Goal: Task Accomplishment & Management: Manage account settings

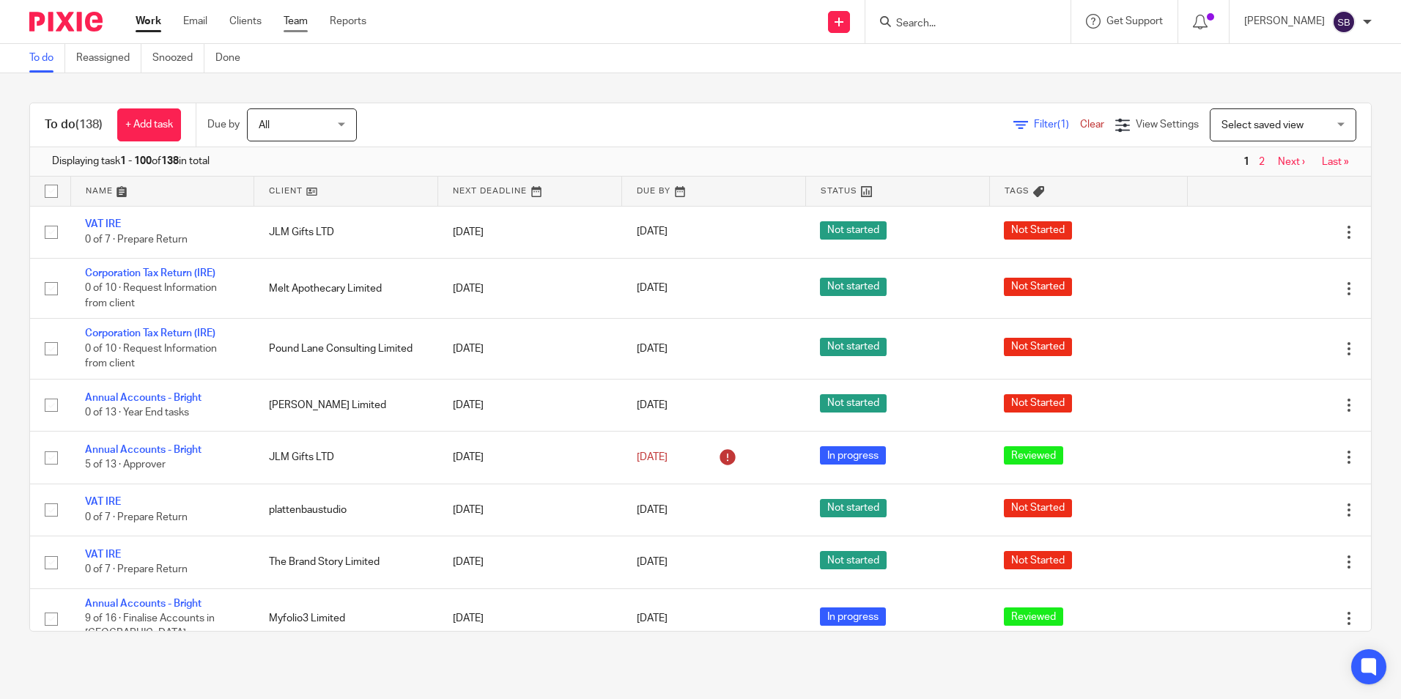
click at [294, 18] on link "Team" at bounding box center [296, 21] width 24 height 15
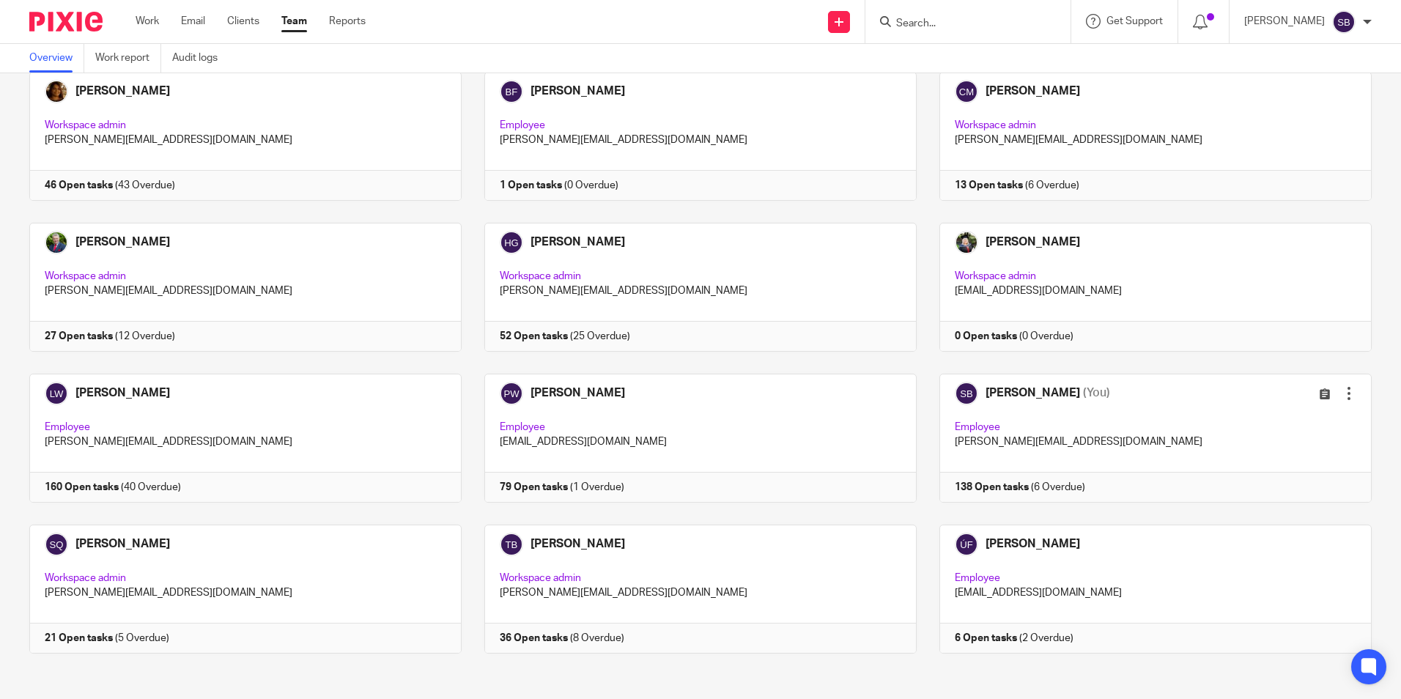
scroll to position [86, 0]
click at [575, 541] on link at bounding box center [689, 588] width 455 height 129
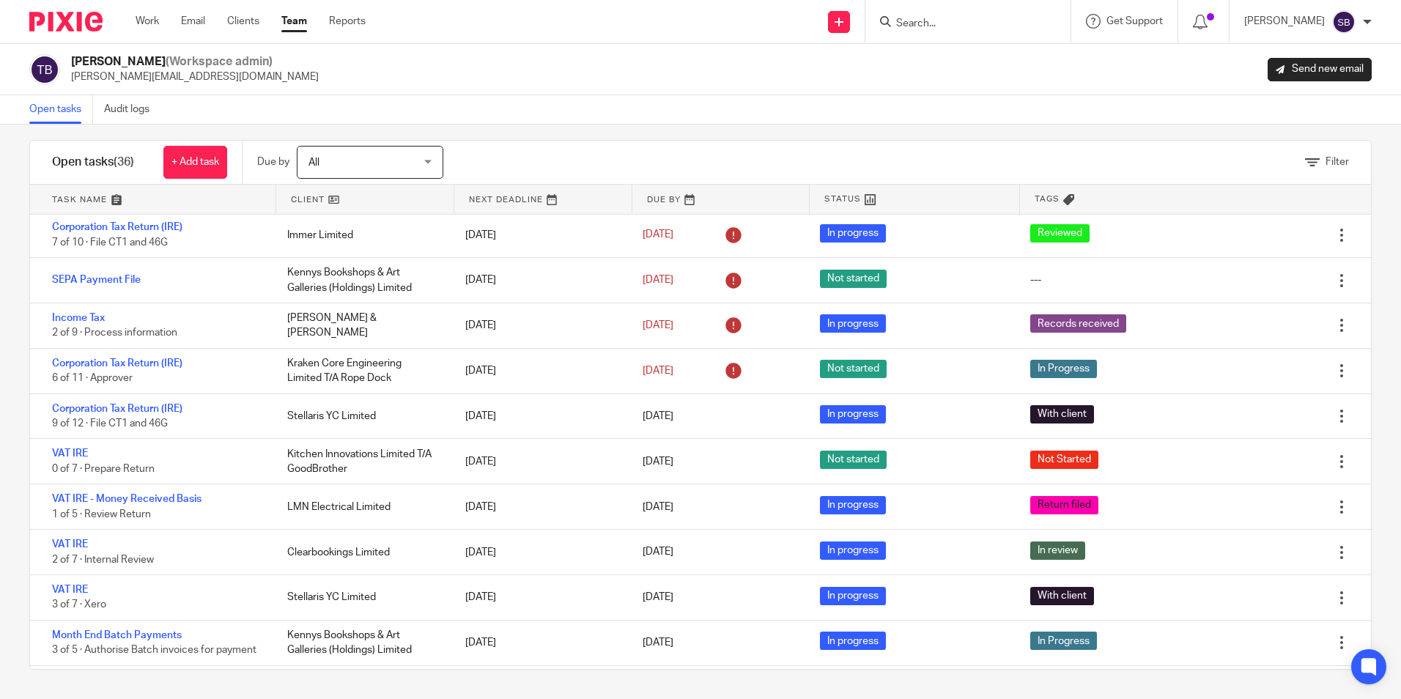
scroll to position [229, 0]
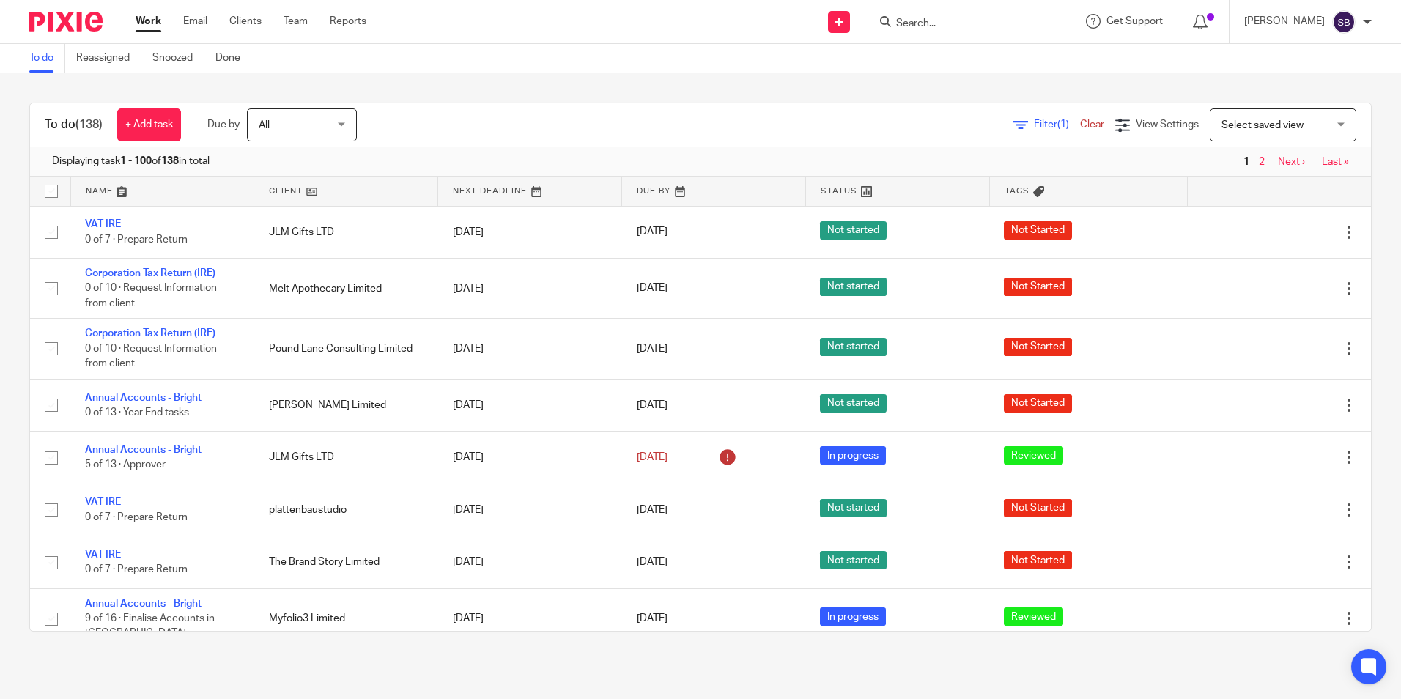
click at [924, 18] on input "Search" at bounding box center [961, 24] width 132 height 13
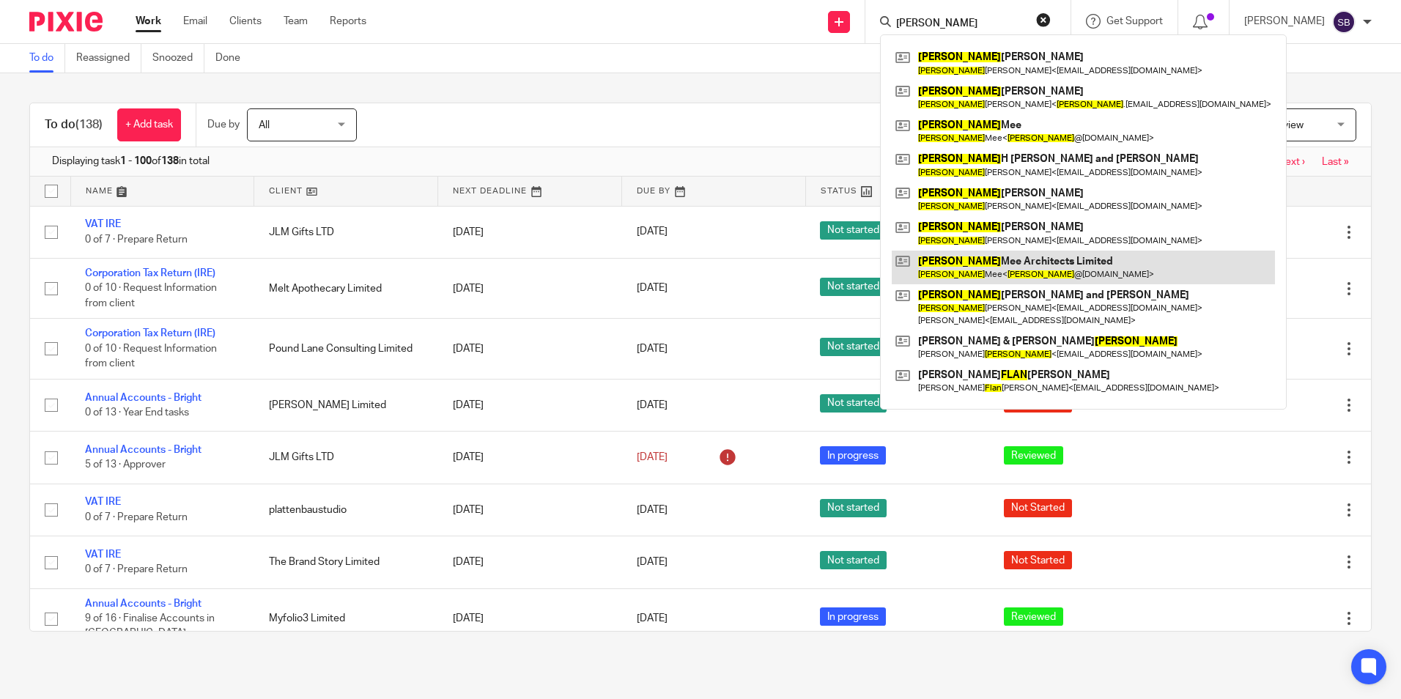
type input "alan"
click at [1018, 262] on link at bounding box center [1083, 268] width 383 height 34
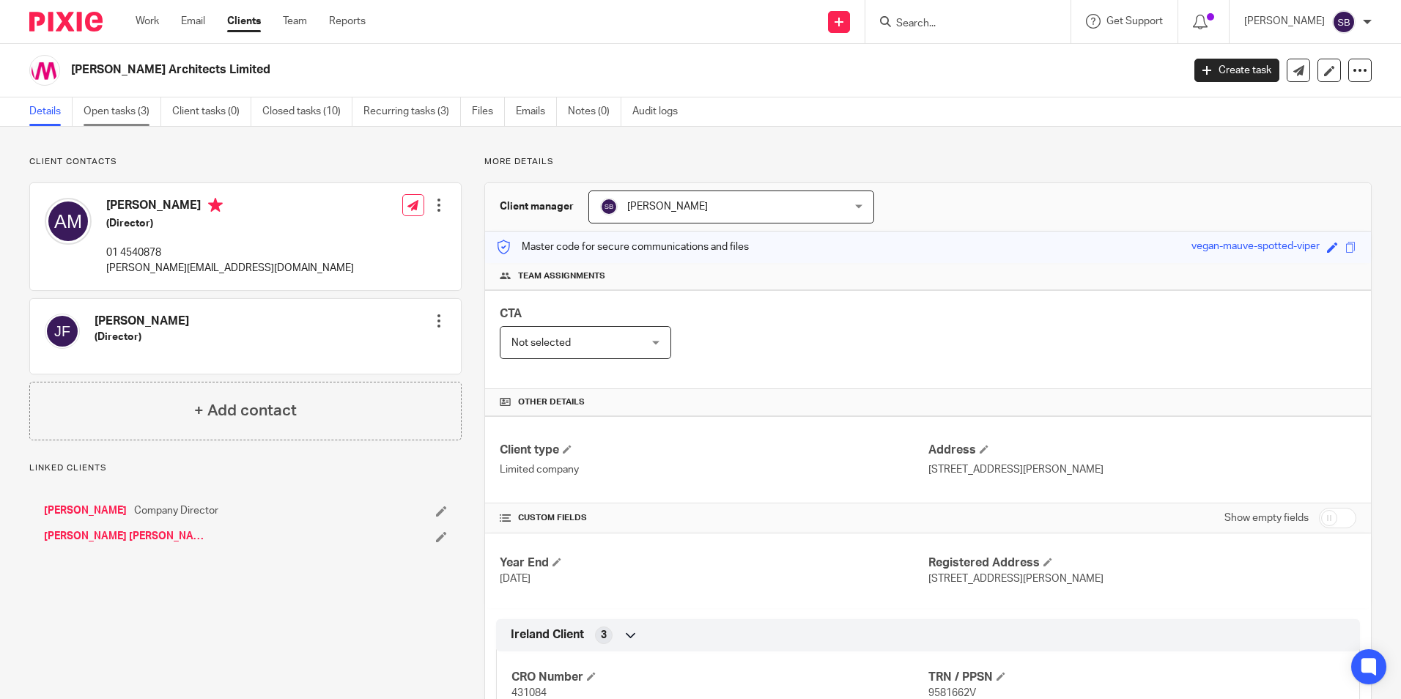
click at [136, 109] on link "Open tasks (3)" at bounding box center [123, 111] width 78 height 29
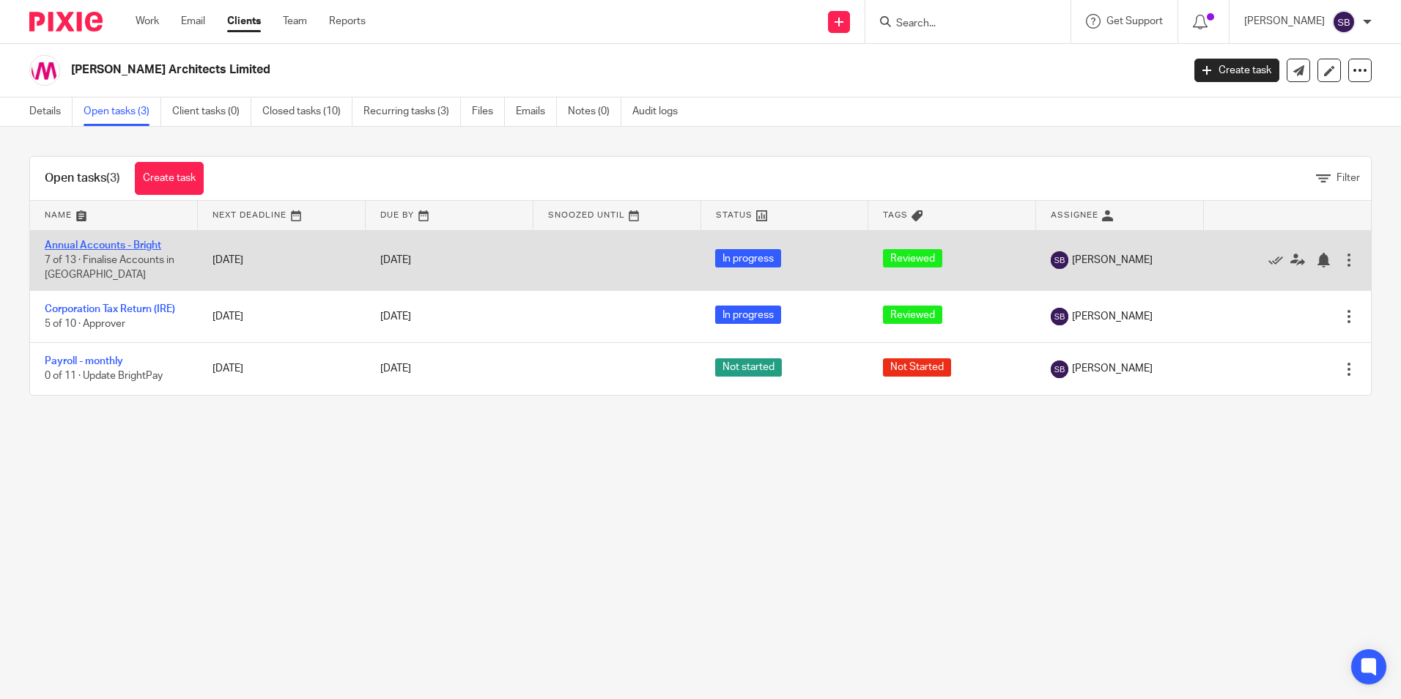
click at [102, 245] on link "Annual Accounts - Bright" at bounding box center [103, 245] width 116 height 10
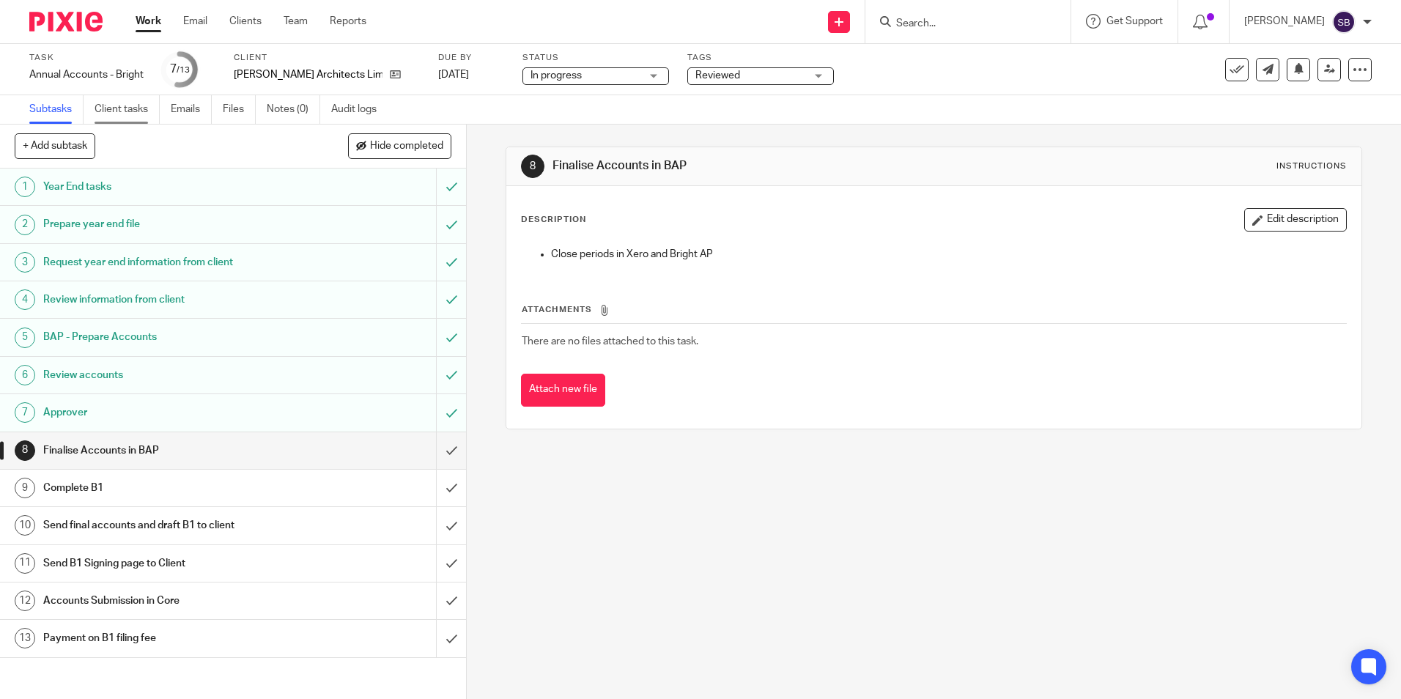
click at [127, 107] on link "Client tasks" at bounding box center [127, 109] width 65 height 29
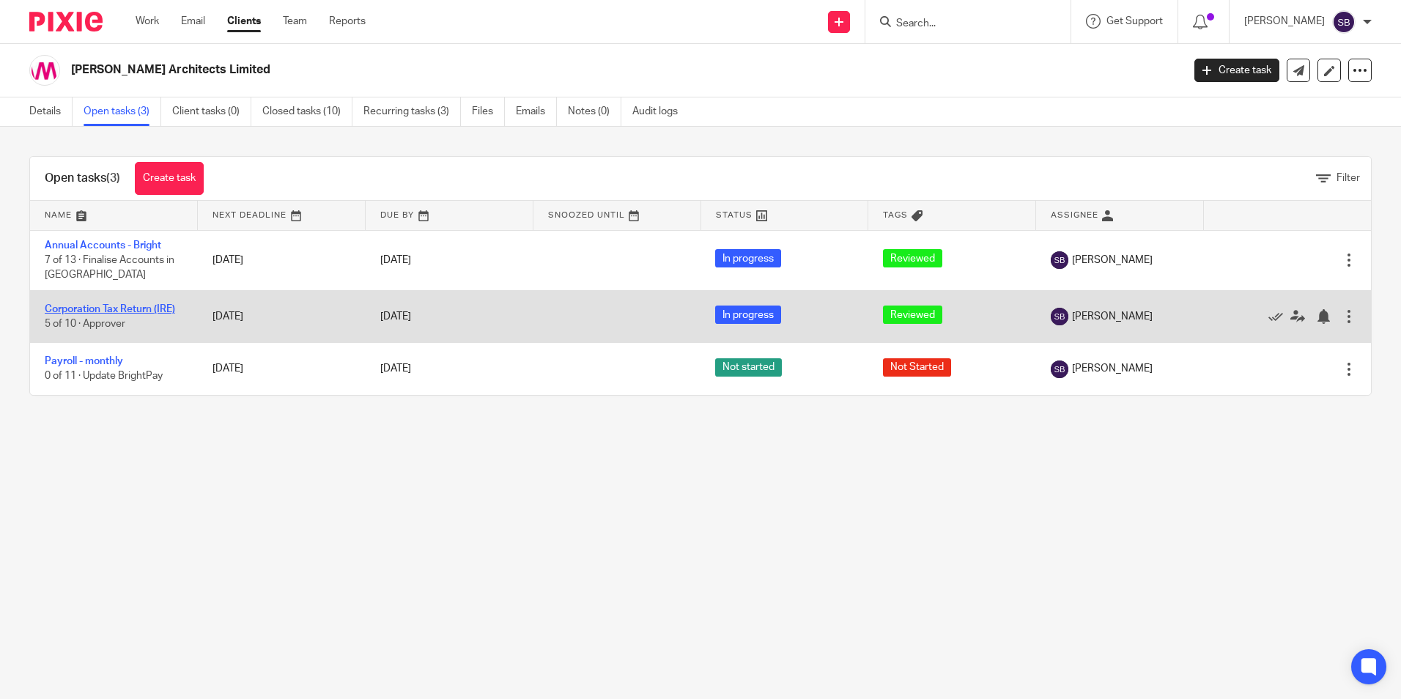
click at [110, 306] on link "Corporation Tax Return (IRE)" at bounding box center [110, 309] width 130 height 10
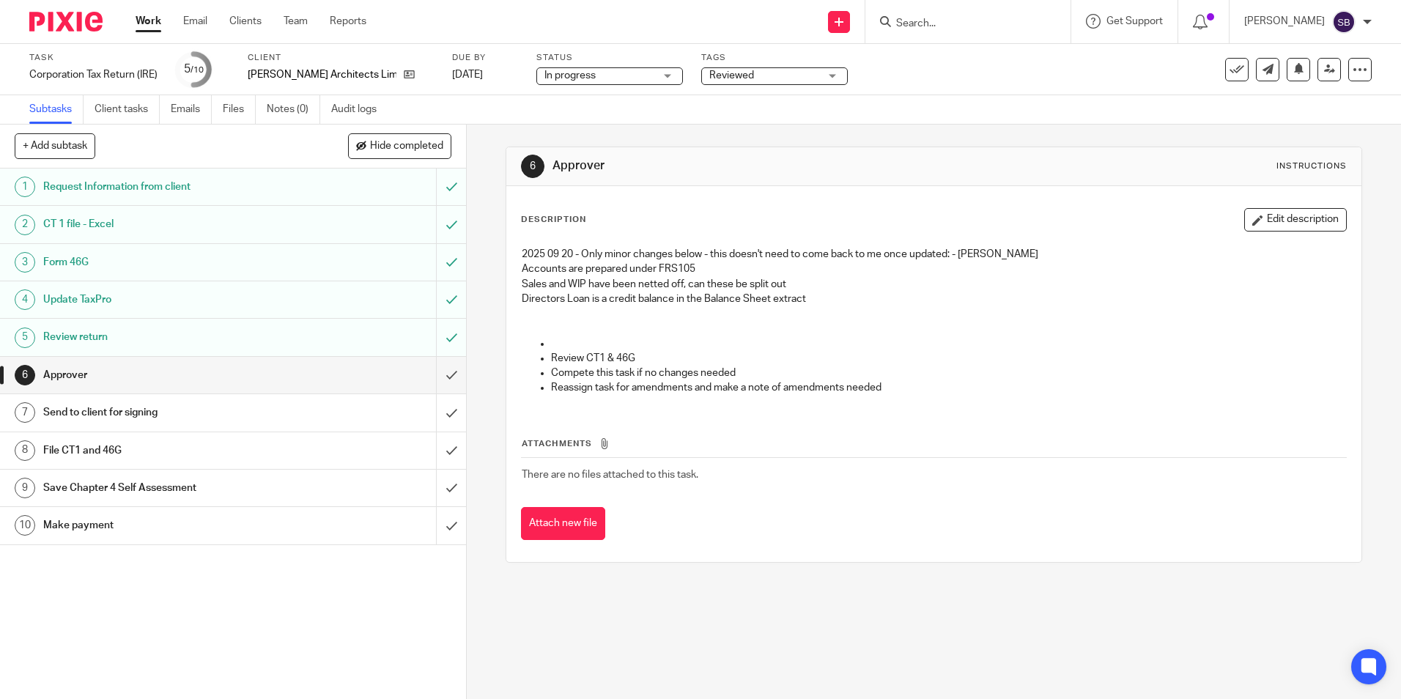
click at [81, 371] on h1 "Approver" at bounding box center [169, 375] width 252 height 22
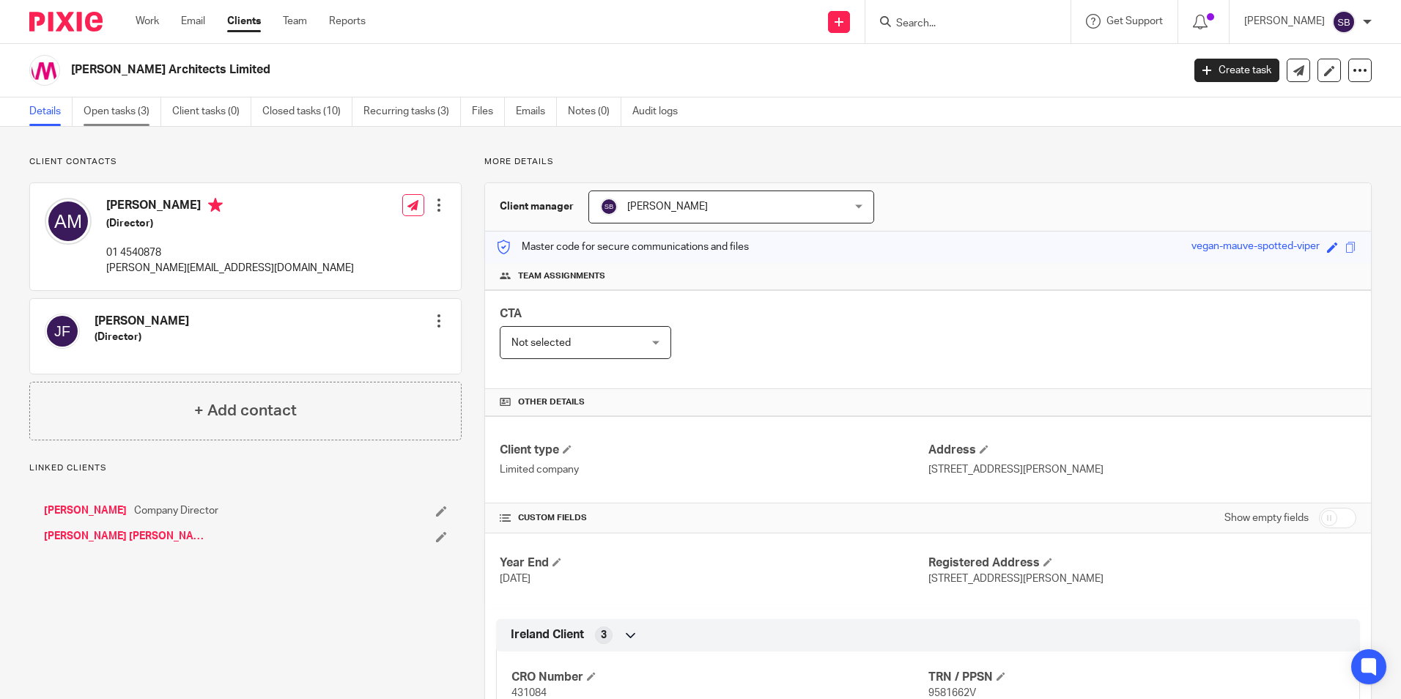
click at [106, 108] on link "Open tasks (3)" at bounding box center [123, 111] width 78 height 29
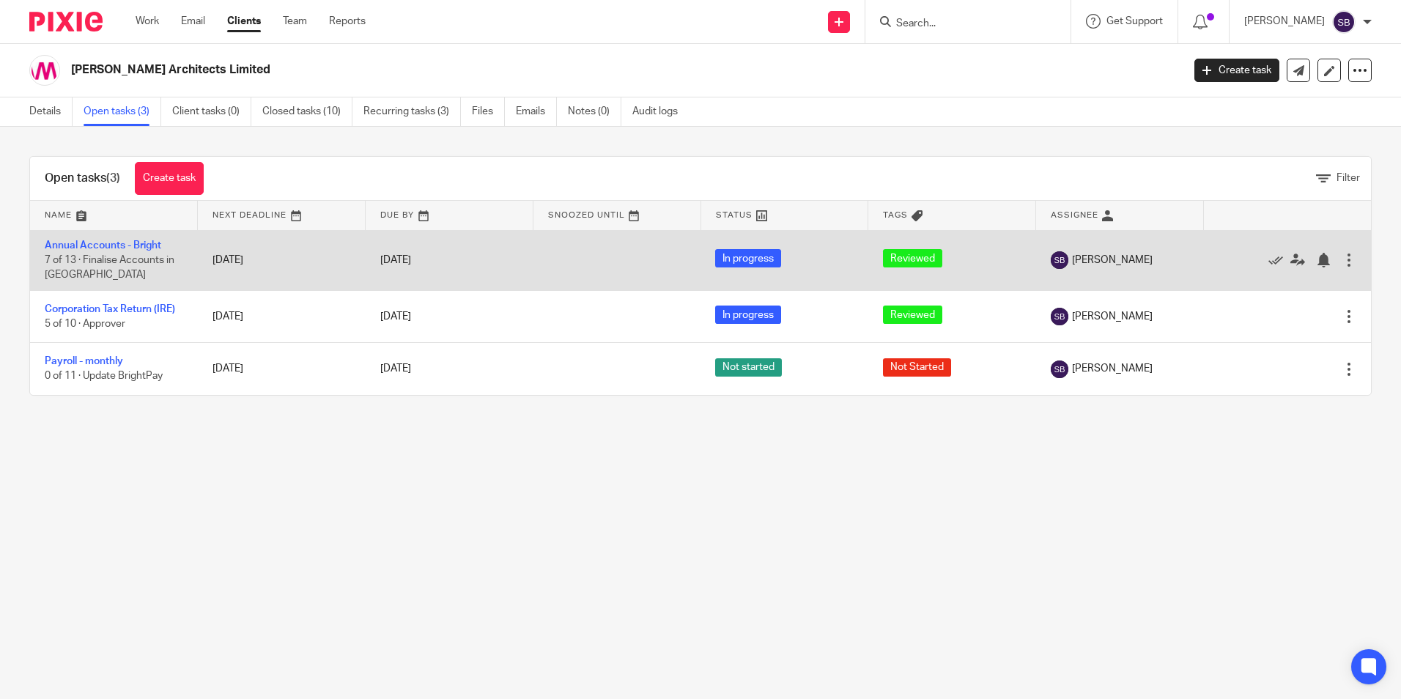
click at [103, 237] on td "Annual Accounts - Bright 7 of 13 · Finalise Accounts in BAP" at bounding box center [114, 260] width 168 height 60
click at [105, 239] on td "Annual Accounts - Bright 7 of 13 · Finalise Accounts in BAP" at bounding box center [114, 260] width 168 height 60
click at [108, 241] on link "Annual Accounts - Bright" at bounding box center [103, 245] width 116 height 10
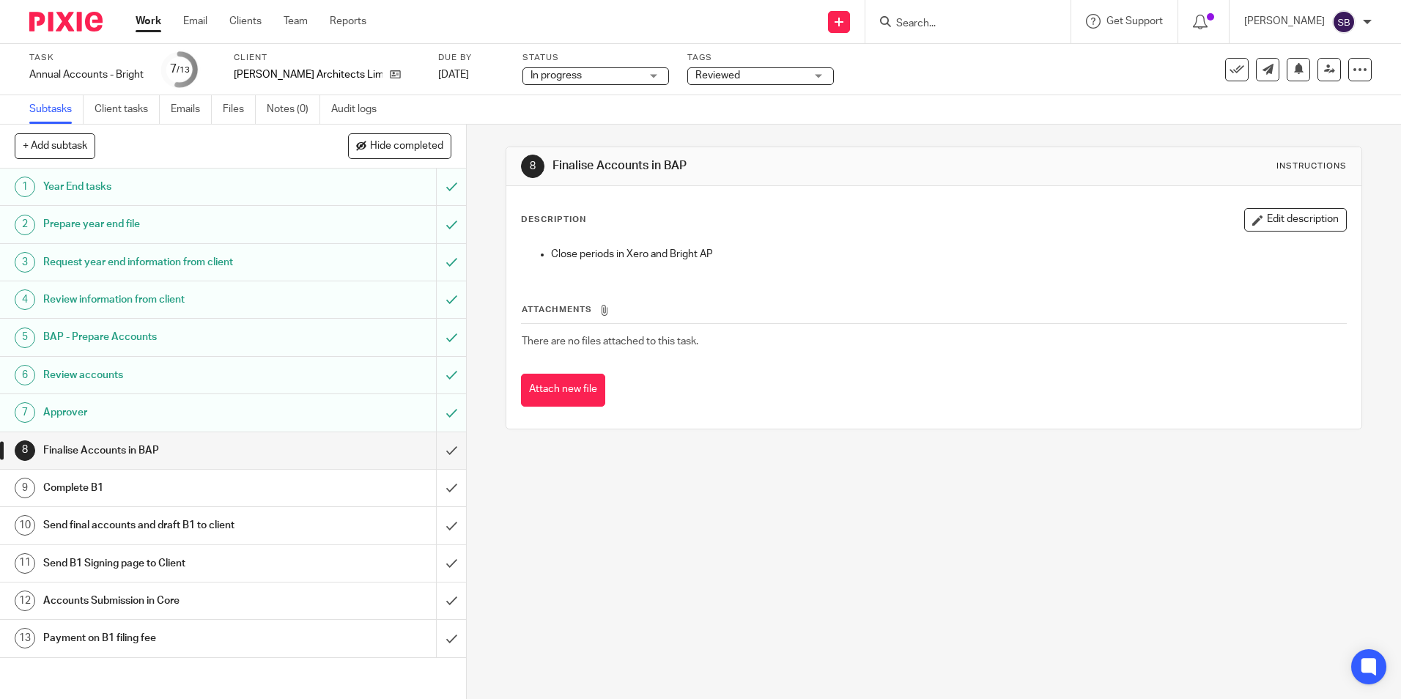
click at [64, 407] on h1 "Approver" at bounding box center [169, 412] width 252 height 22
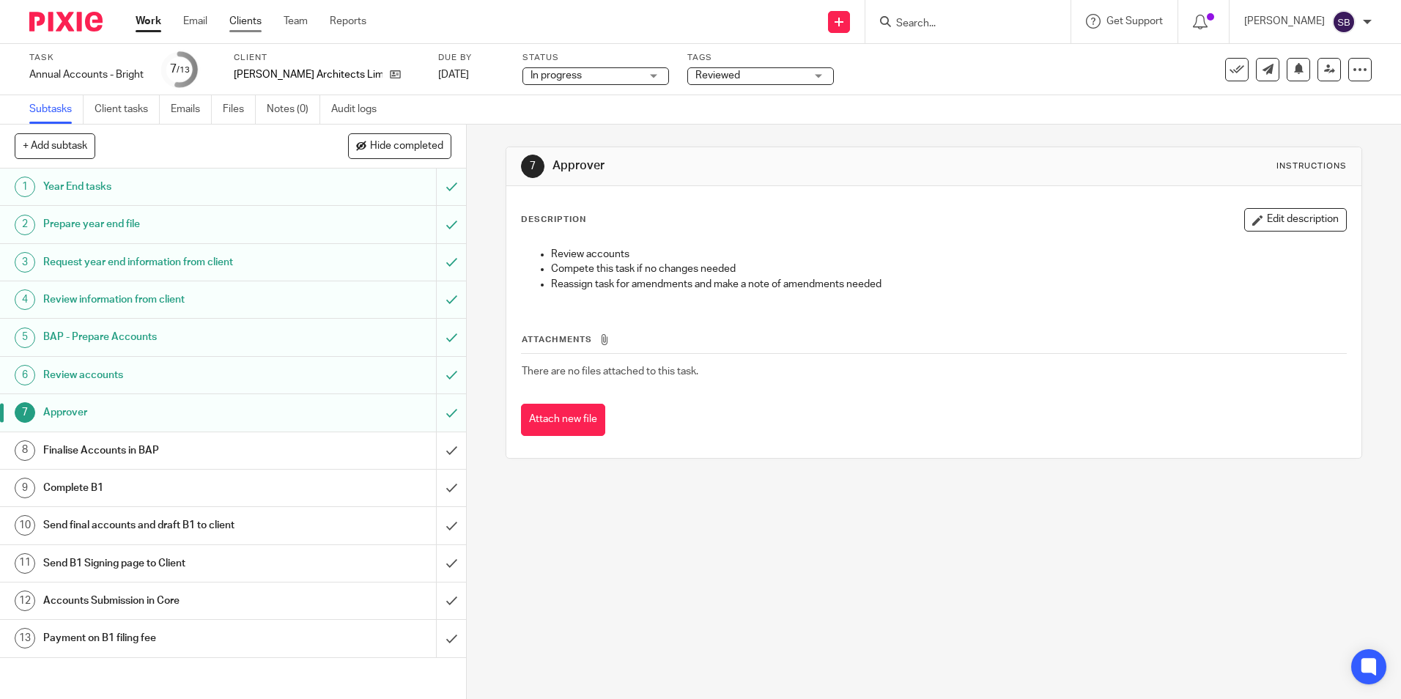
click at [244, 20] on link "Clients" at bounding box center [245, 21] width 32 height 15
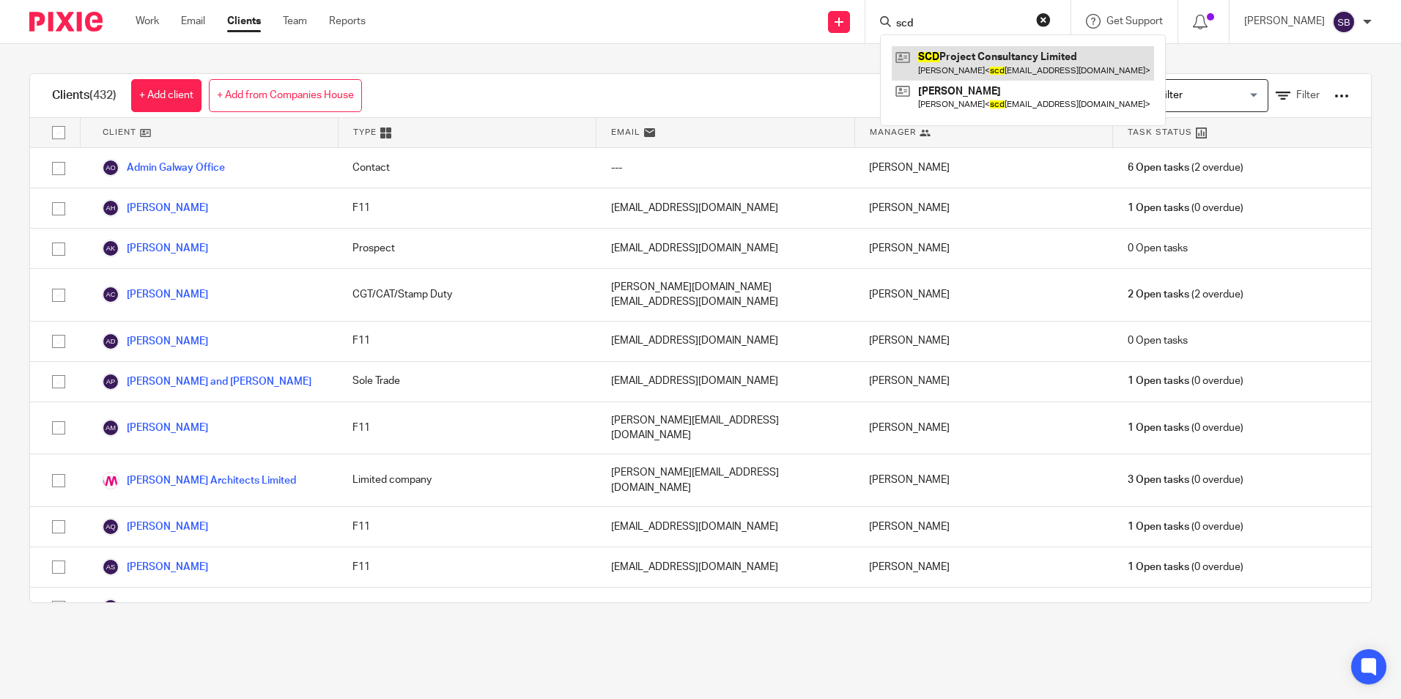
type input "scd"
click at [998, 58] on link at bounding box center [1023, 63] width 262 height 34
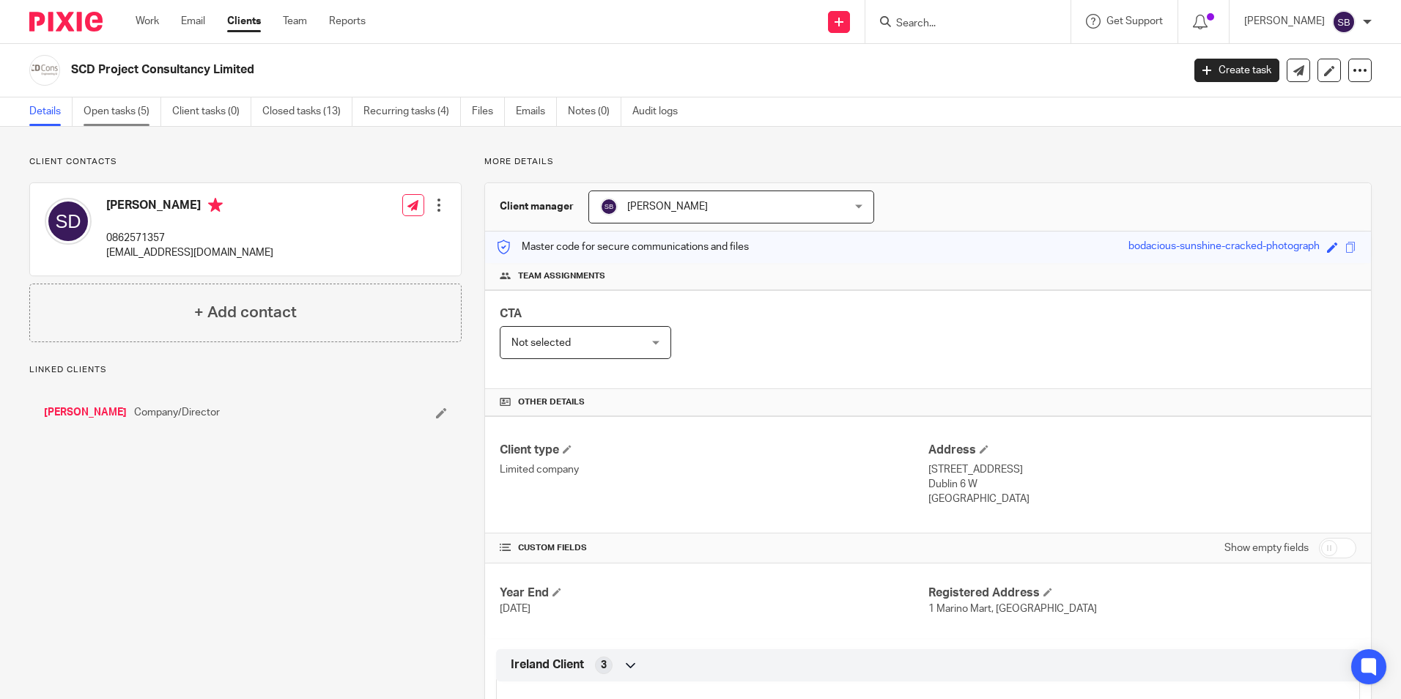
click at [114, 111] on link "Open tasks (5)" at bounding box center [123, 111] width 78 height 29
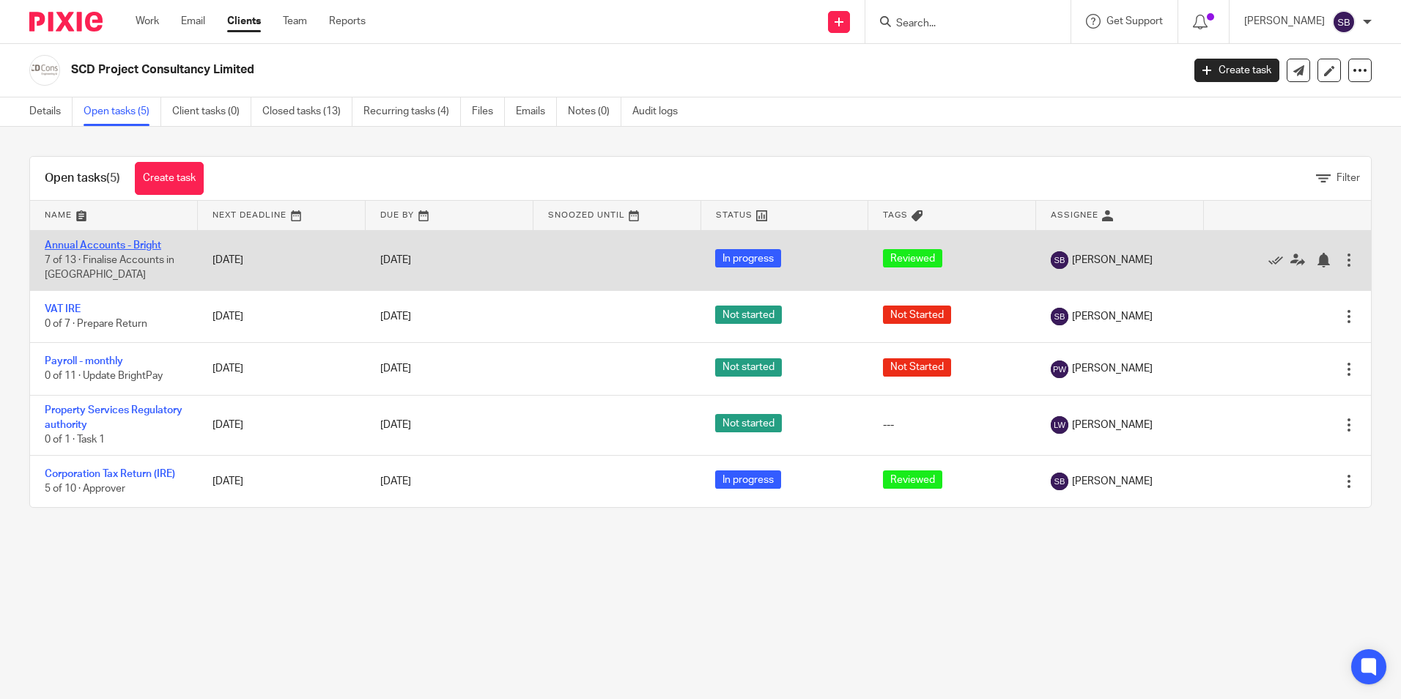
click at [82, 246] on link "Annual Accounts - Bright" at bounding box center [103, 245] width 116 height 10
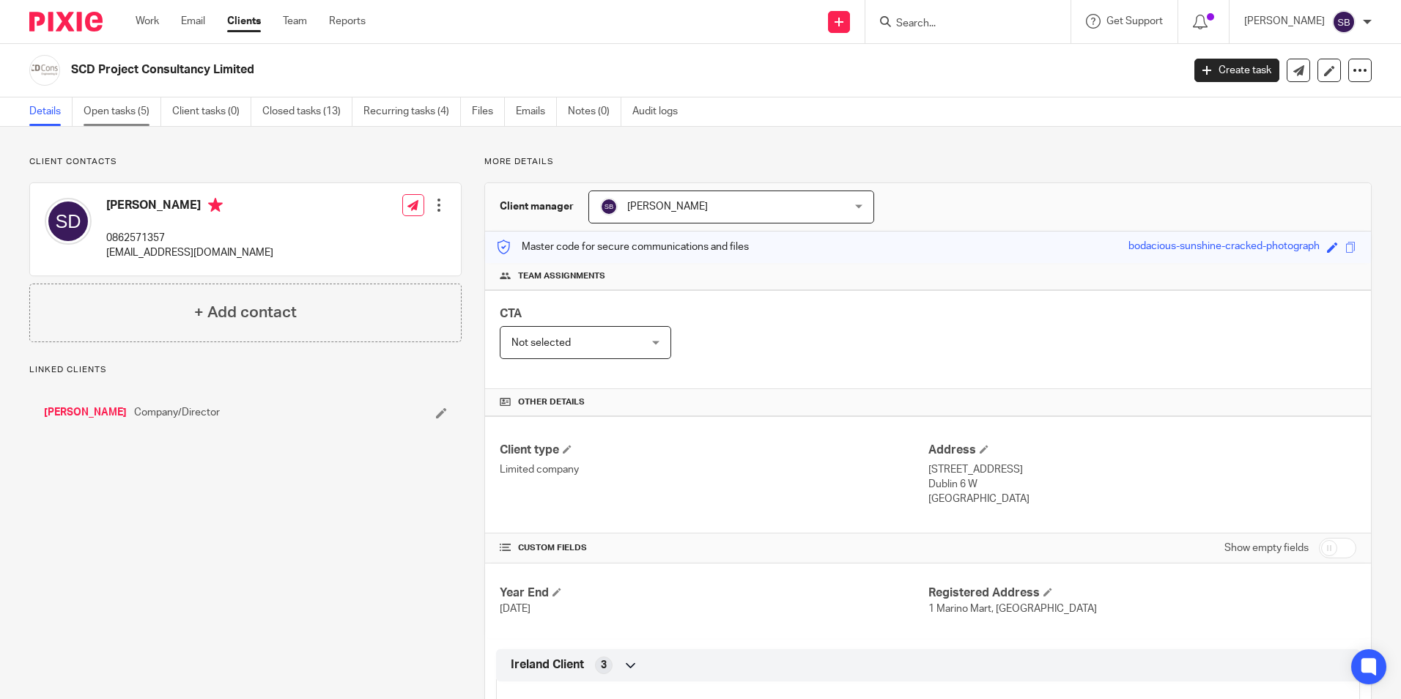
click at [125, 111] on link "Open tasks (5)" at bounding box center [123, 111] width 78 height 29
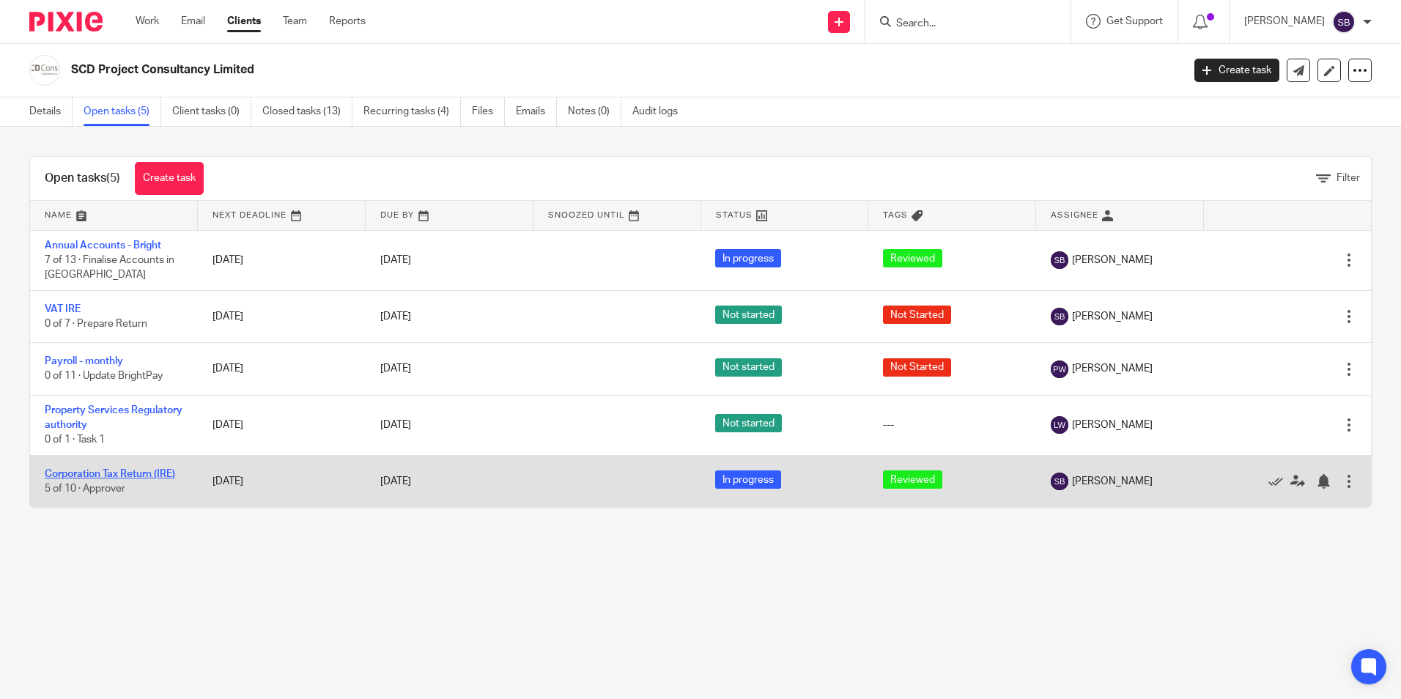
click at [132, 475] on link "Corporation Tax Return (IRE)" at bounding box center [110, 474] width 130 height 10
